Goal: Complete application form: Complete application form

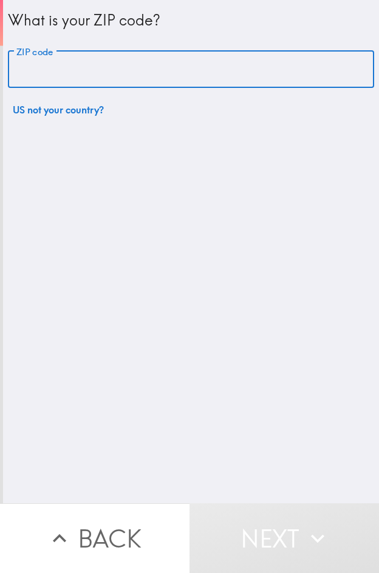
click at [117, 59] on input "ZIP code" at bounding box center [191, 70] width 366 height 38
paste input "33607"
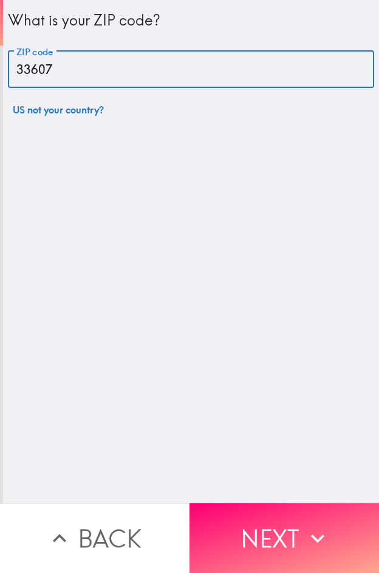
type input "33607"
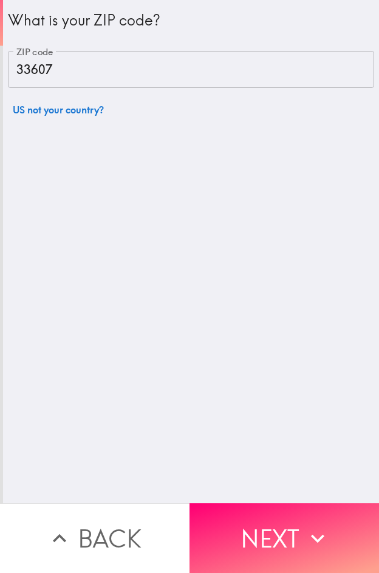
click at [264, 517] on button "Next" at bounding box center [283, 538] width 189 height 70
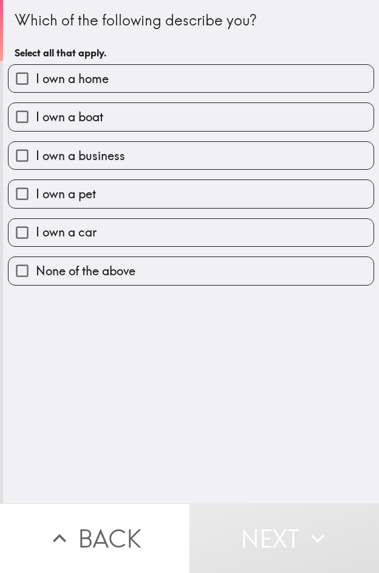
drag, startPoint x: 124, startPoint y: 159, endPoint x: 68, endPoint y: 227, distance: 88.4
click at [123, 160] on label "I own a business" at bounding box center [190, 155] width 365 height 27
click at [36, 160] on input "I own a business" at bounding box center [21, 155] width 27 height 27
checkbox input "true"
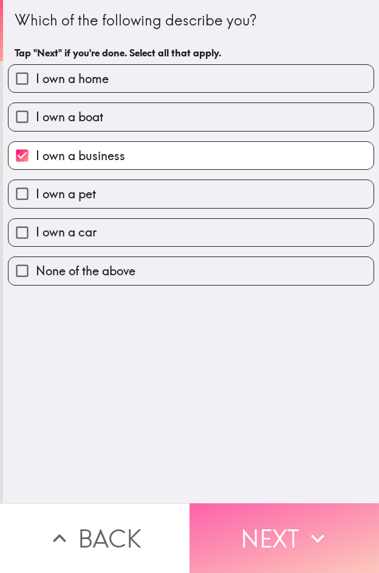
click at [306, 514] on button "Next" at bounding box center [283, 538] width 189 height 70
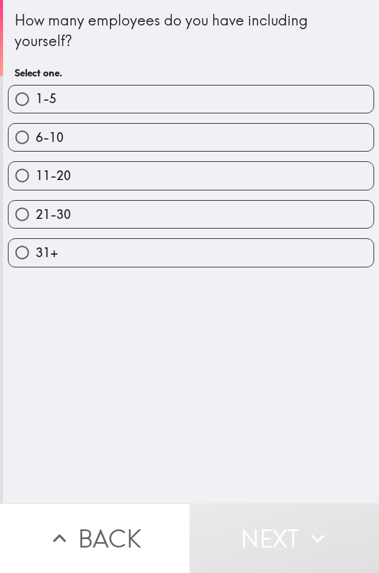
click at [116, 212] on label "21-30" at bounding box center [190, 214] width 365 height 27
click at [36, 212] on input "21-30" at bounding box center [21, 214] width 27 height 27
radio input "true"
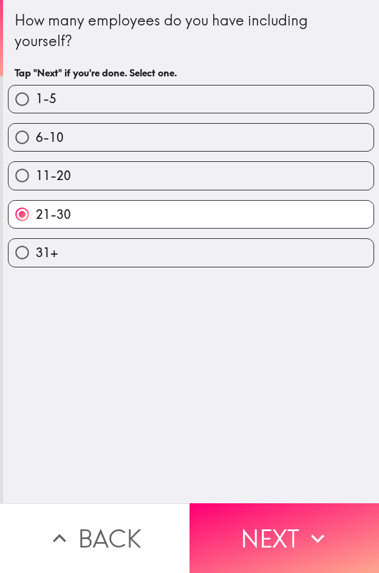
drag, startPoint x: 289, startPoint y: 537, endPoint x: 8, endPoint y: 359, distance: 333.0
click at [289, 537] on button "Next" at bounding box center [283, 538] width 189 height 70
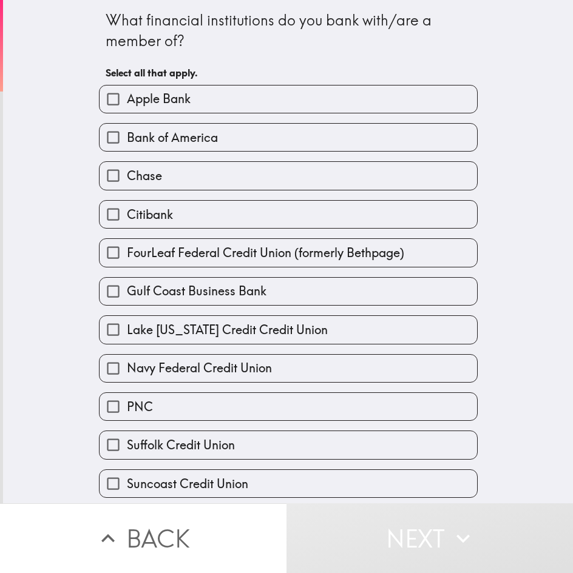
drag, startPoint x: 425, startPoint y: 69, endPoint x: 389, endPoint y: 58, distance: 38.0
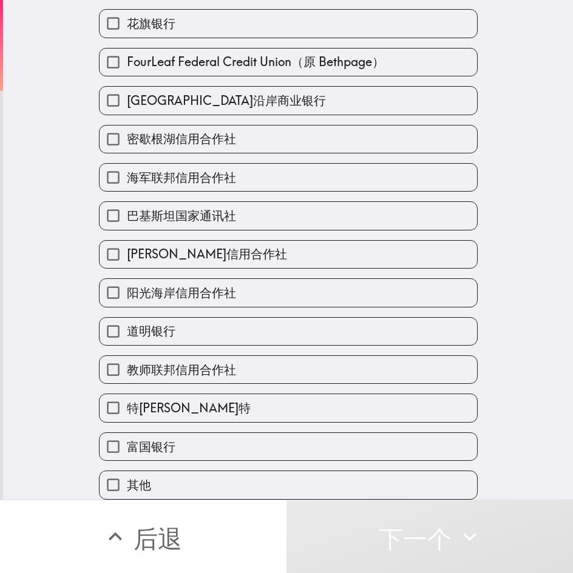
scroll to position [162, 0]
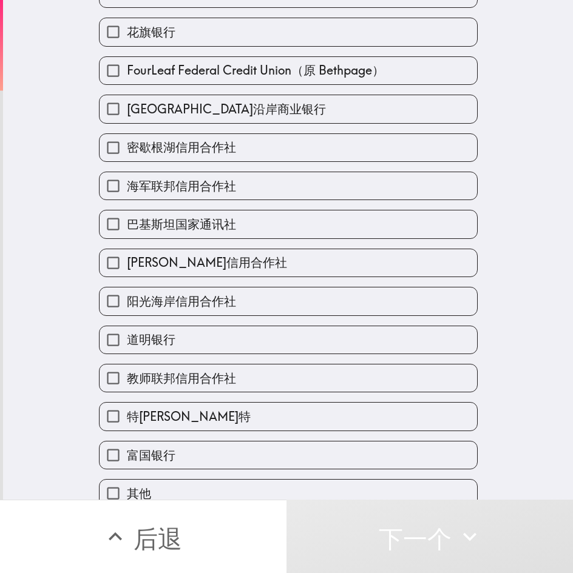
click at [190, 20] on label "花旗银行" at bounding box center [287, 31] width 377 height 27
click at [127, 20] on input "花旗银行" at bounding box center [112, 31] width 27 height 27
checkbox input "true"
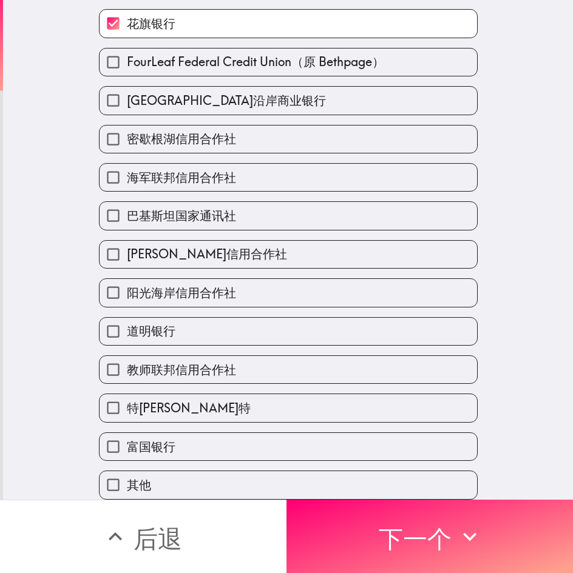
scroll to position [180, 0]
click at [157, 439] on font "富国银行" at bounding box center [151, 446] width 49 height 15
click at [127, 439] on input "富国银行" at bounding box center [112, 446] width 27 height 27
checkbox input "true"
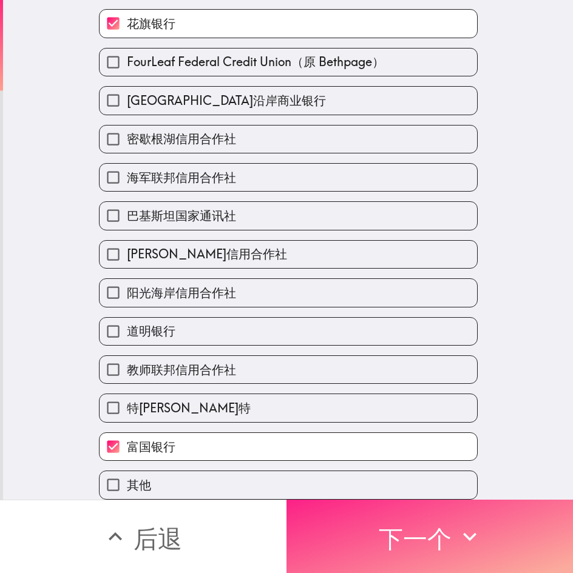
click at [378, 530] on icon "button" at bounding box center [469, 536] width 27 height 27
